Goal: Task Accomplishment & Management: Manage account settings

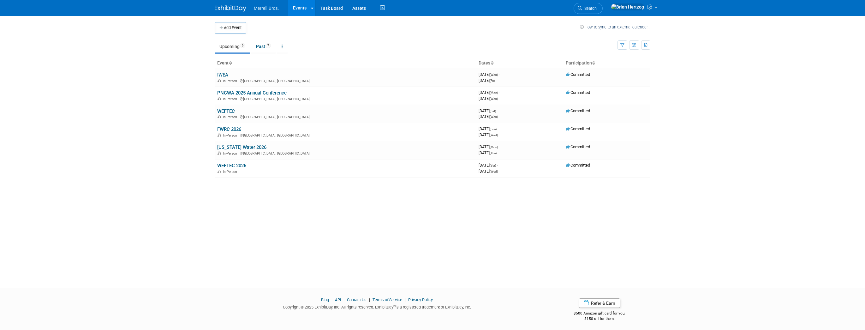
click at [220, 75] on link "IWEA" at bounding box center [222, 75] width 11 height 6
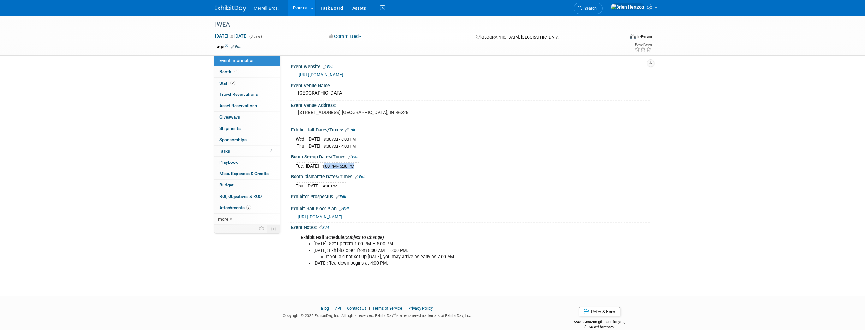
drag, startPoint x: 335, startPoint y: 165, endPoint x: 371, endPoint y: 164, distance: 36.0
click at [359, 164] on tr "[DATE] 1:00 PM - 5:00 PM" at bounding box center [327, 166] width 63 height 7
click at [434, 168] on div "Booth Set-up Dates/Times: Edit [DATE] 1:00 PM - 5:00 PM Save Changes Cancel" at bounding box center [469, 162] width 362 height 20
click at [438, 167] on div "[DATE] 1:00 PM - 5:00 PM" at bounding box center [471, 165] width 350 height 9
click at [223, 73] on span "Booth" at bounding box center [228, 71] width 19 height 5
